Goal: Task Accomplishment & Management: Manage account settings

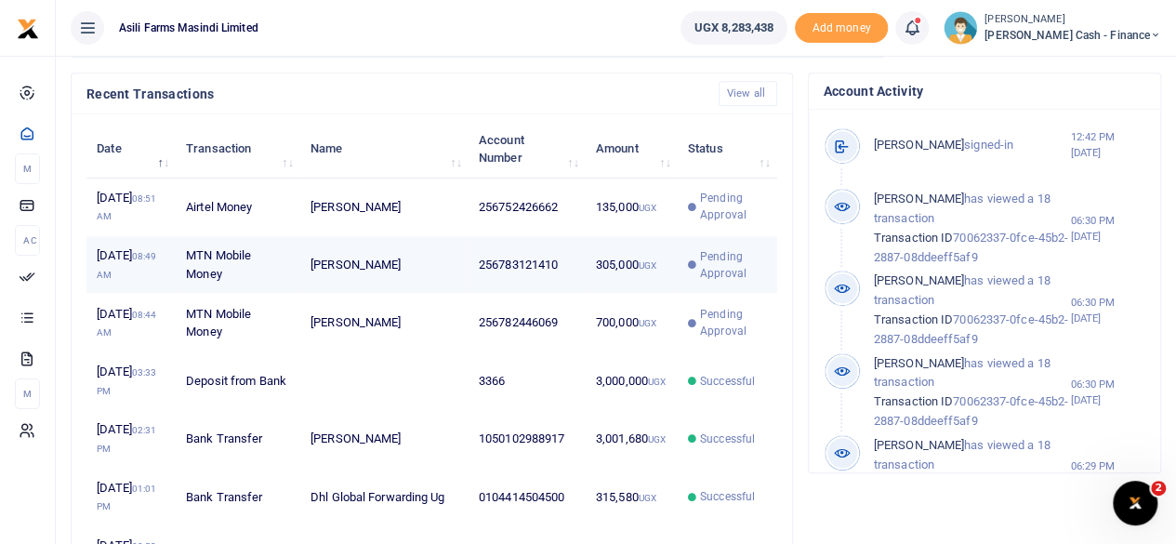
scroll to position [650, 0]
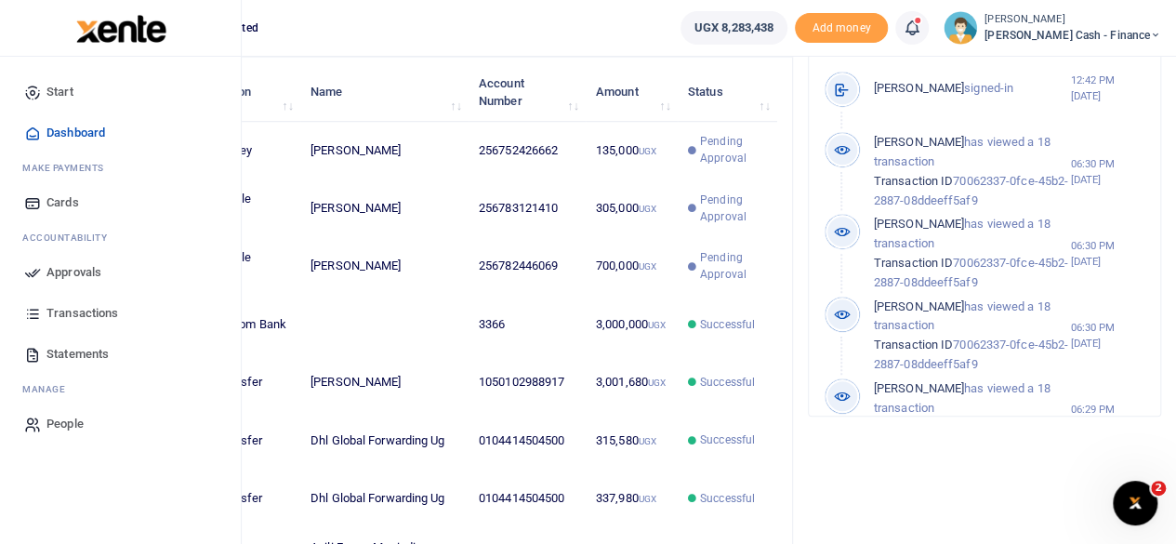
click at [84, 283] on link "Approvals" at bounding box center [120, 272] width 211 height 41
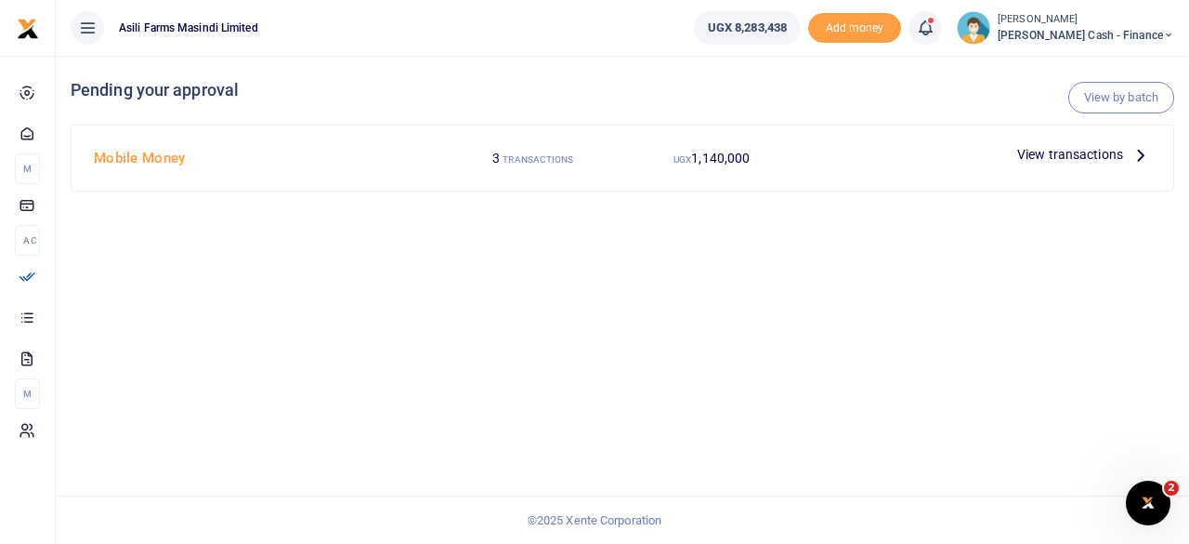
click at [1138, 160] on icon at bounding box center [1141, 154] width 20 height 20
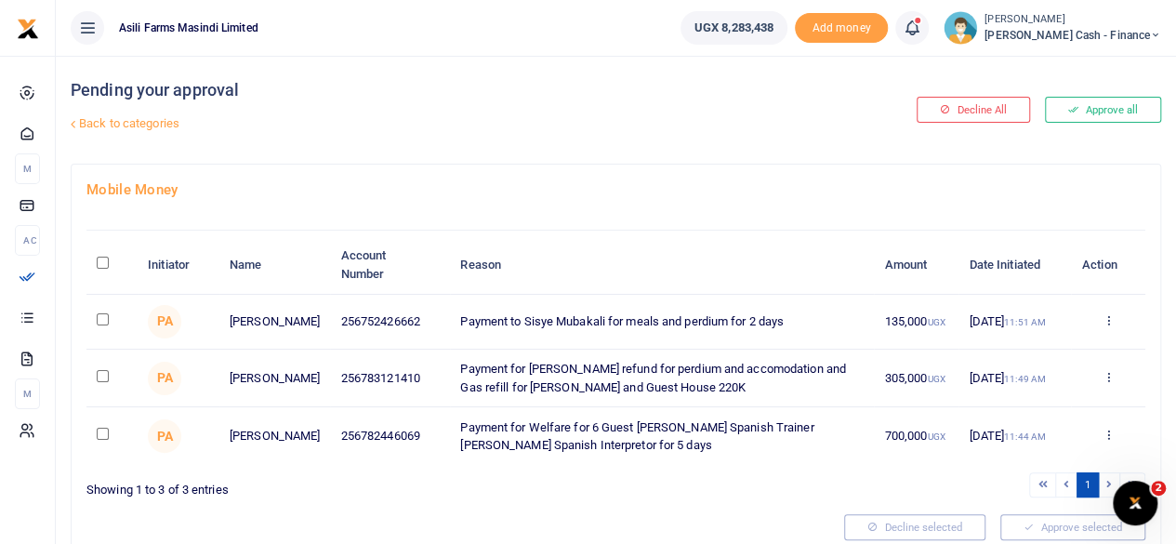
click at [104, 262] on input "\a \a : activate to sort column descending" at bounding box center [103, 262] width 12 height 12
checkbox input "true"
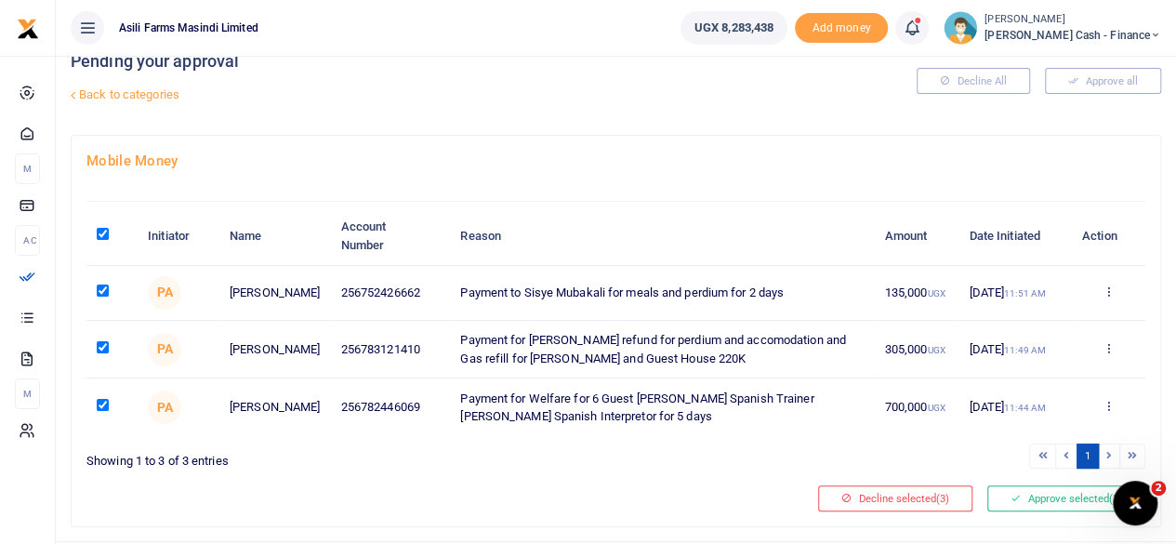
scroll to position [73, 0]
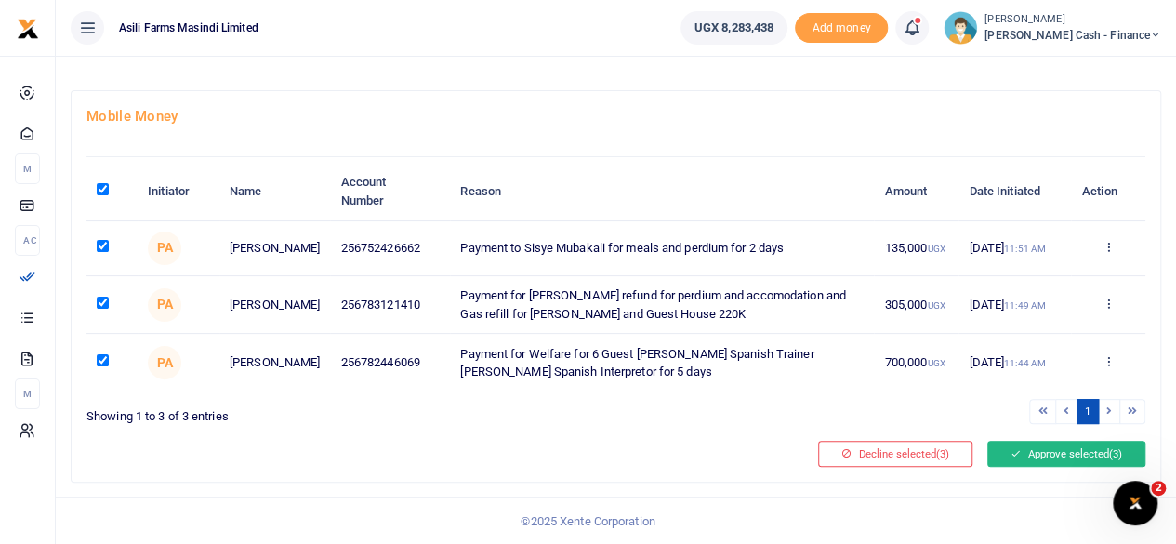
click at [1070, 451] on button "Approve selected (3)" at bounding box center [1066, 453] width 158 height 26
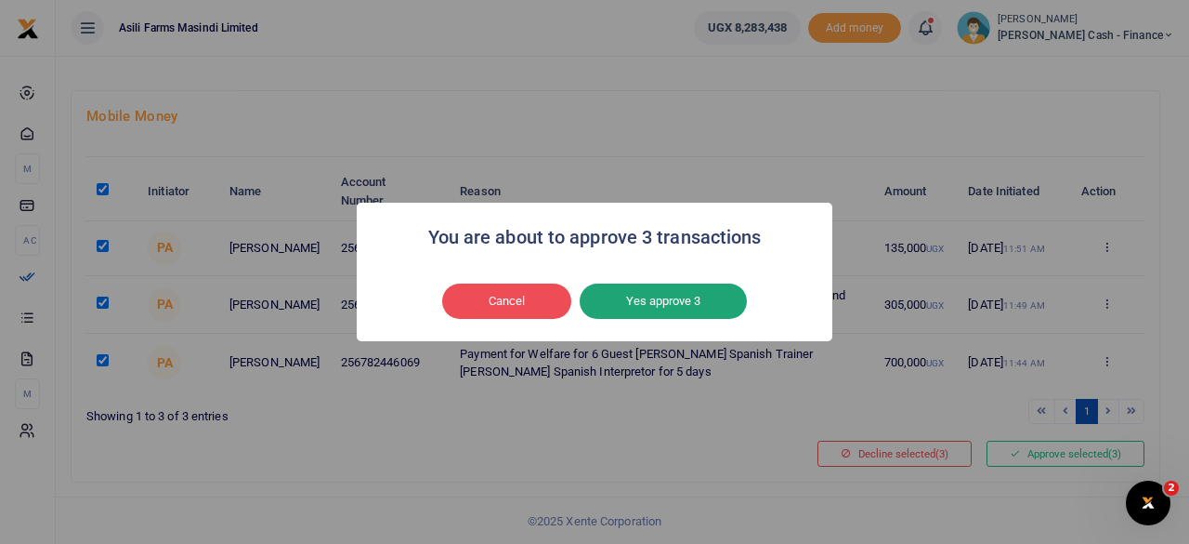
click at [686, 302] on button "Yes approve 3" at bounding box center [663, 300] width 167 height 35
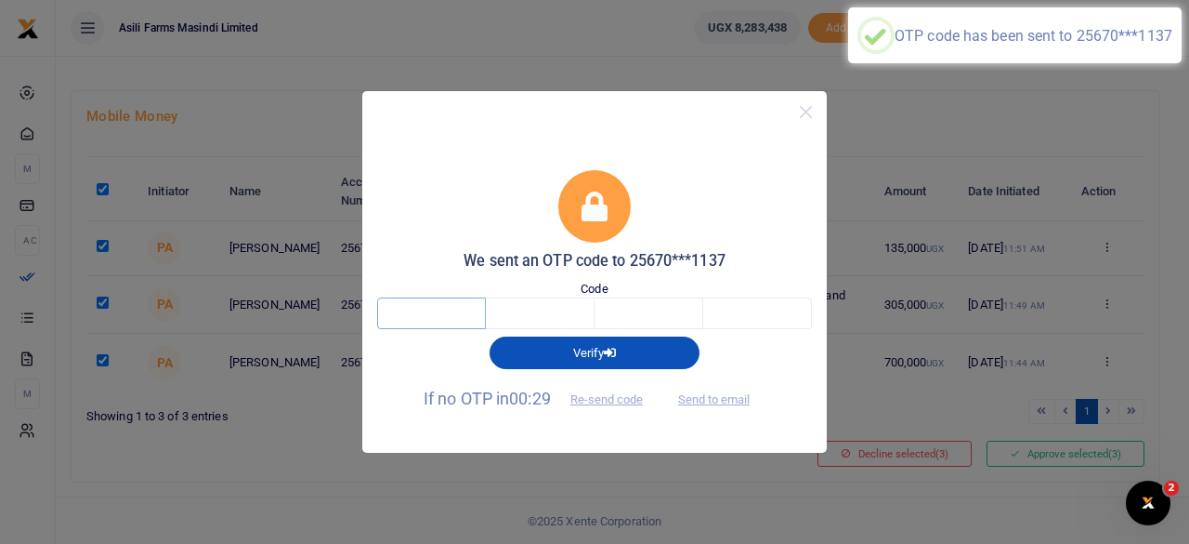
click at [415, 311] on input "text" at bounding box center [431, 313] width 109 height 32
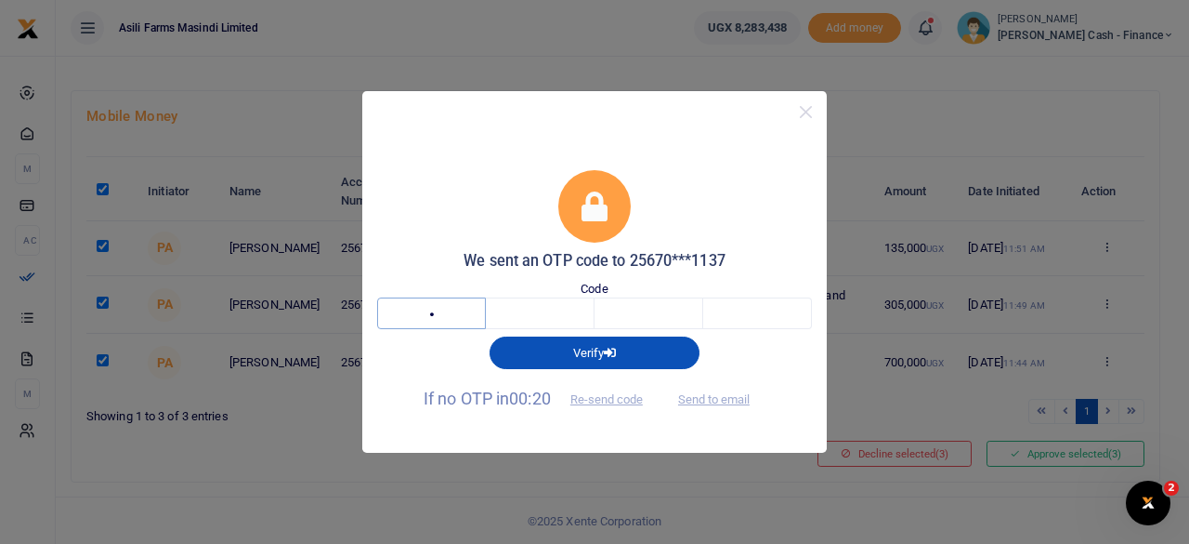
type input "6"
type input "2"
type input "1"
type input "0"
